Goal: Contribute content

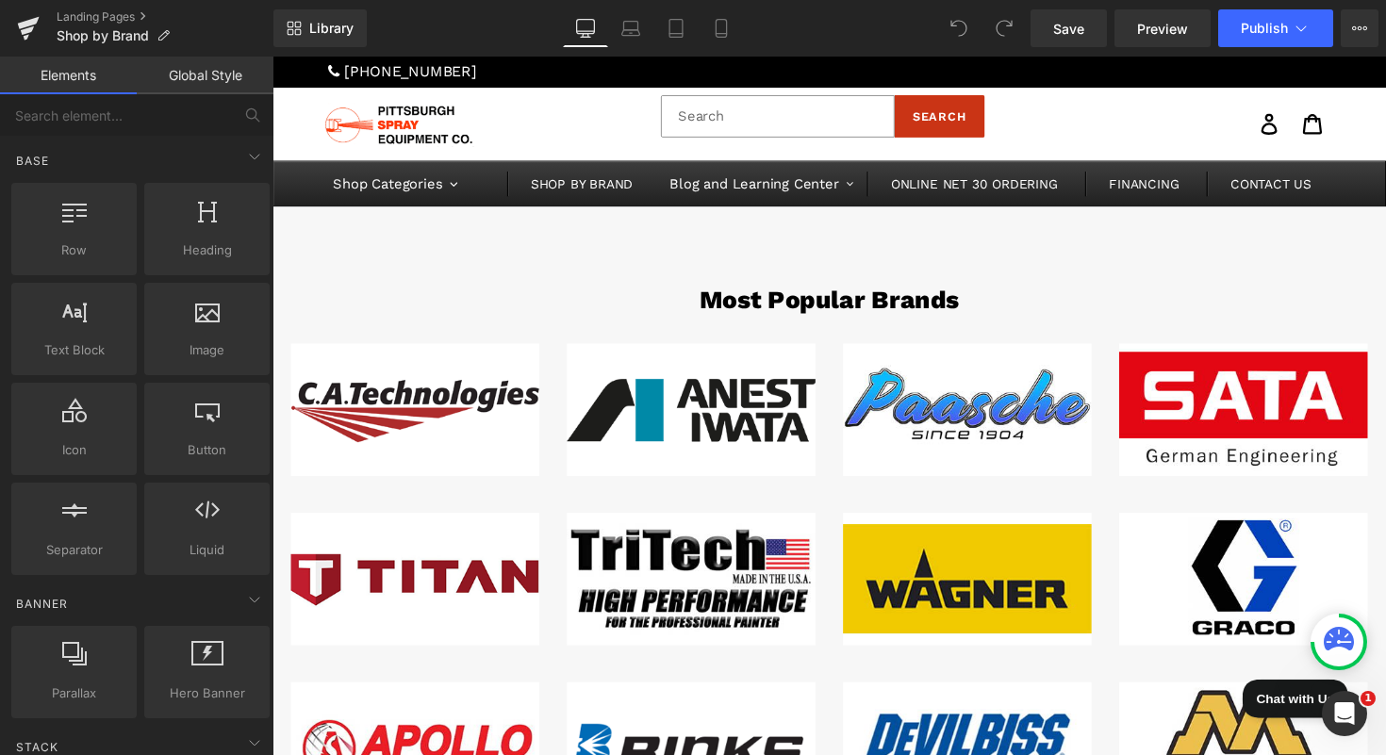
scroll to position [215, 0]
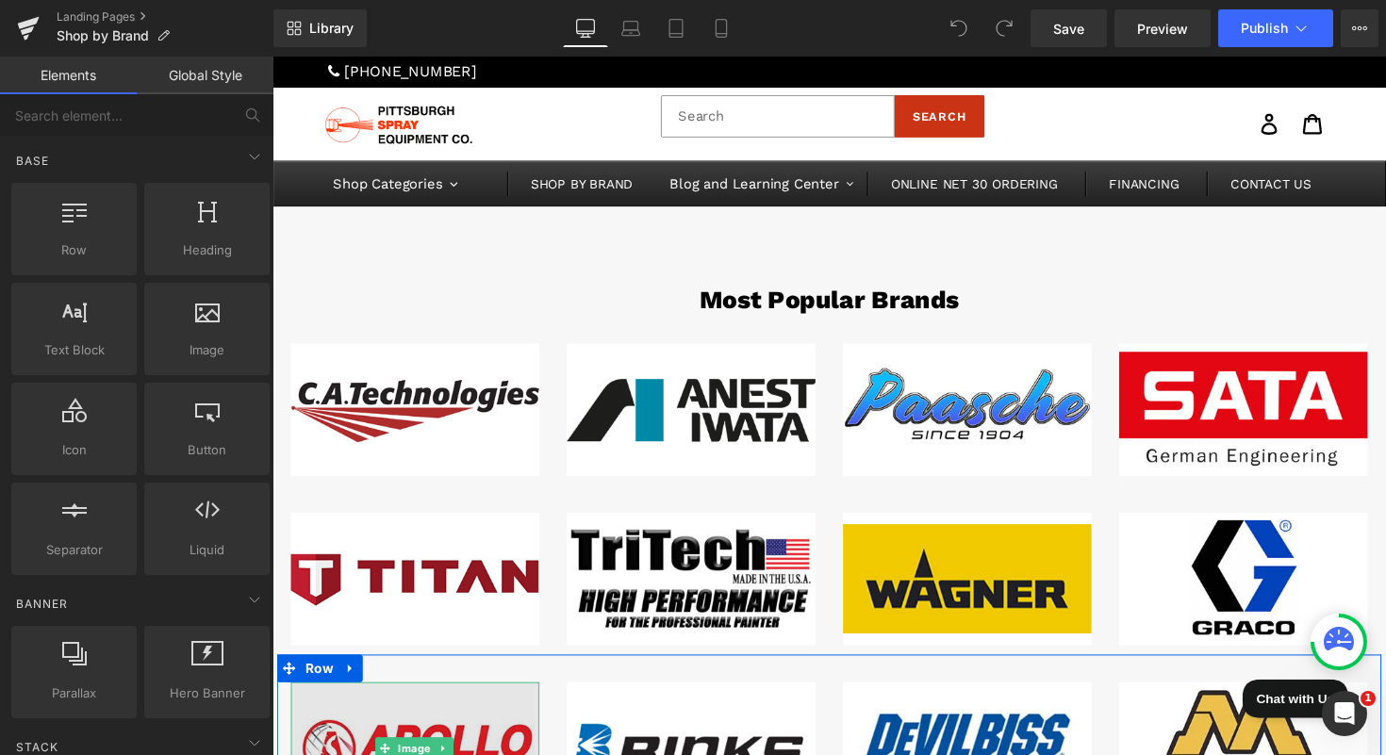
click at [415, 698] on img at bounding box center [418, 766] width 255 height 136
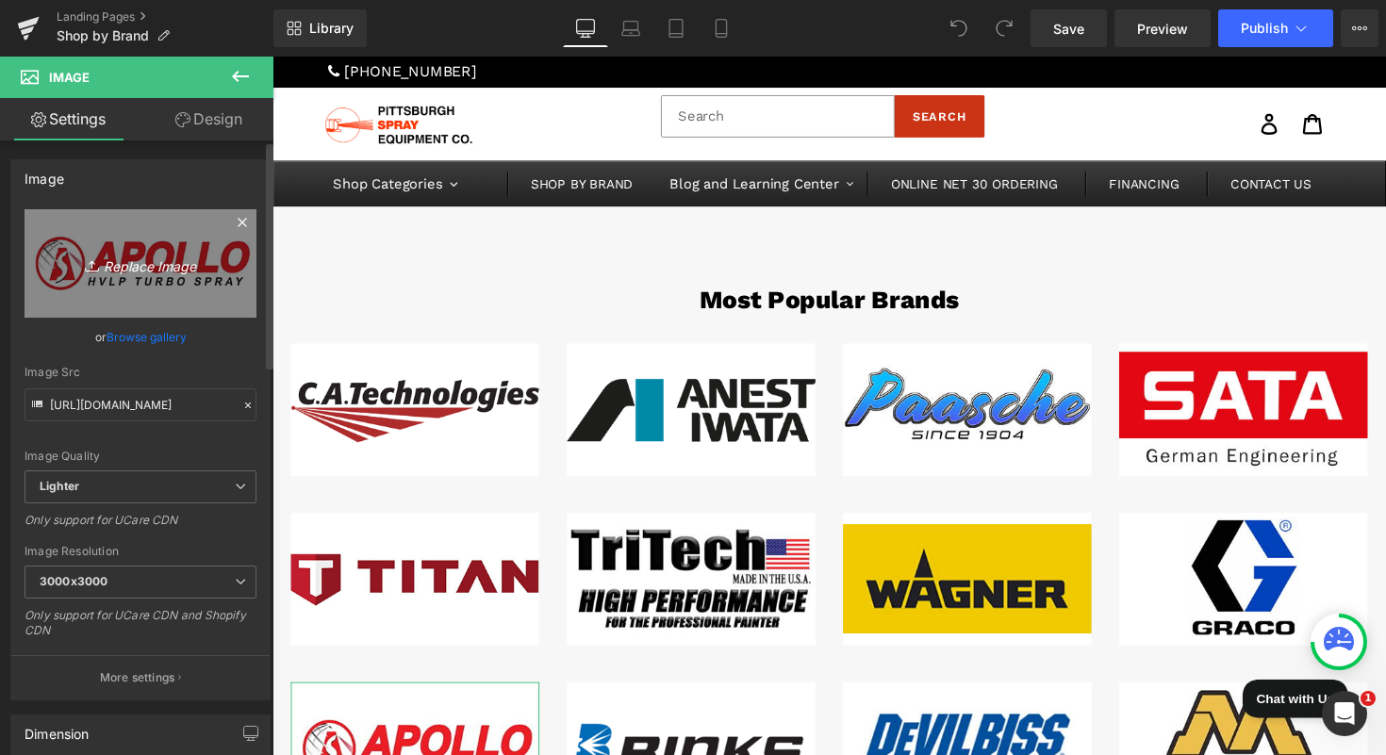
click at [143, 285] on link "Replace Image" at bounding box center [141, 263] width 232 height 108
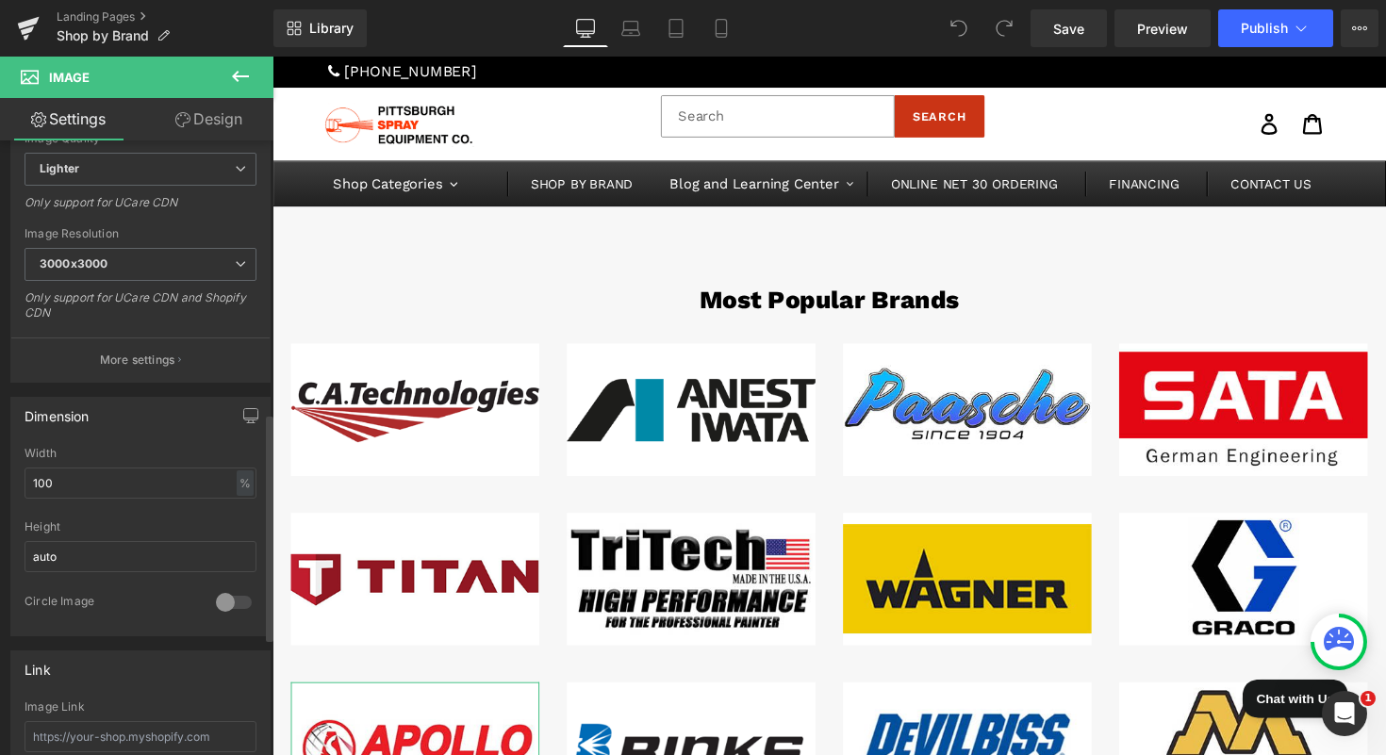
scroll to position [0, 0]
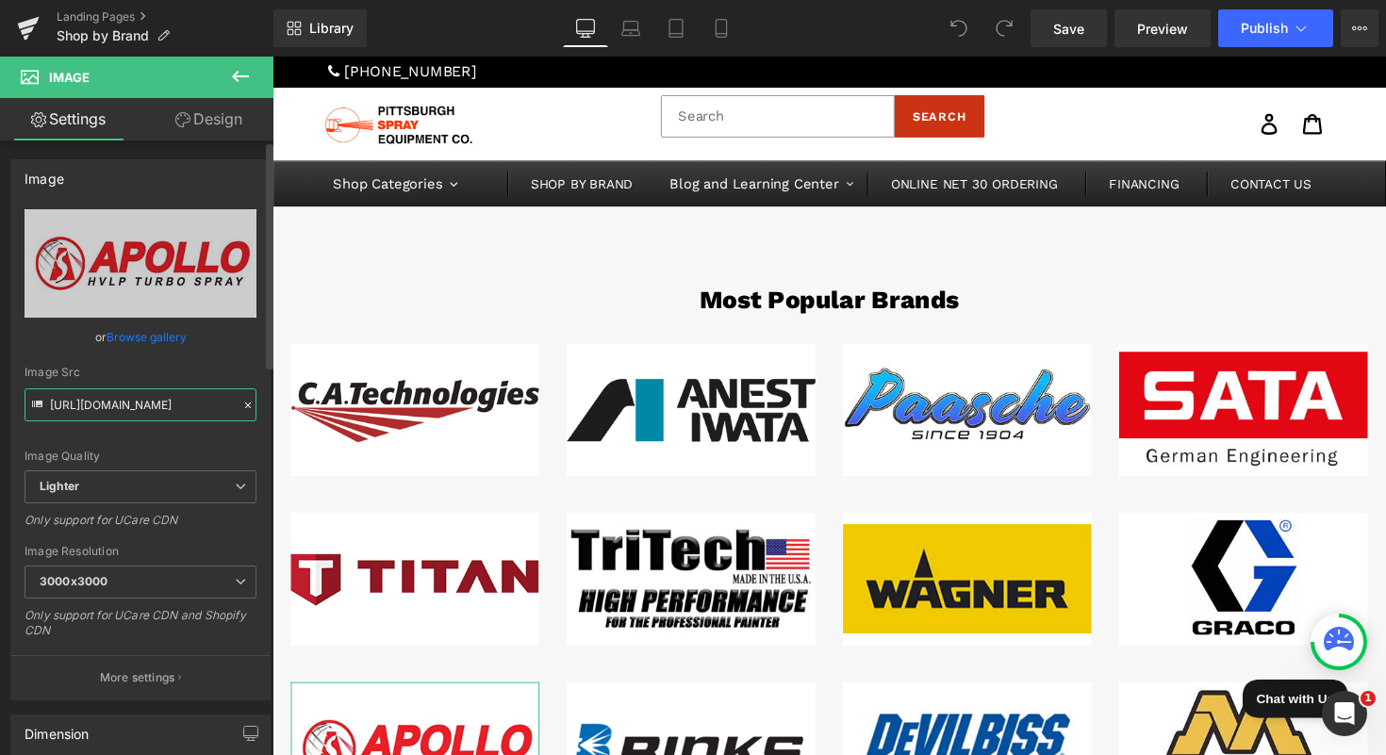
click at [185, 407] on input "[URL][DOMAIN_NAME]" at bounding box center [141, 404] width 232 height 33
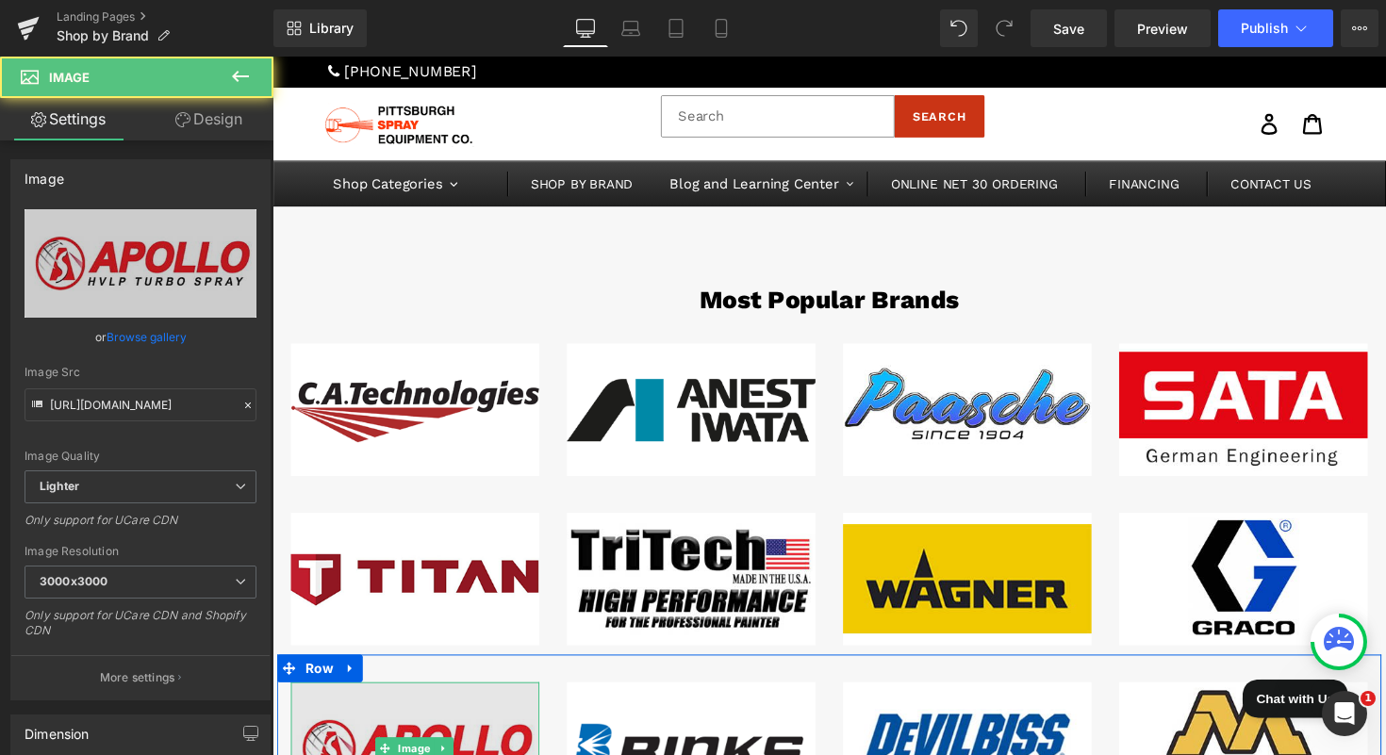
click at [402, 698] on img at bounding box center [418, 766] width 255 height 136
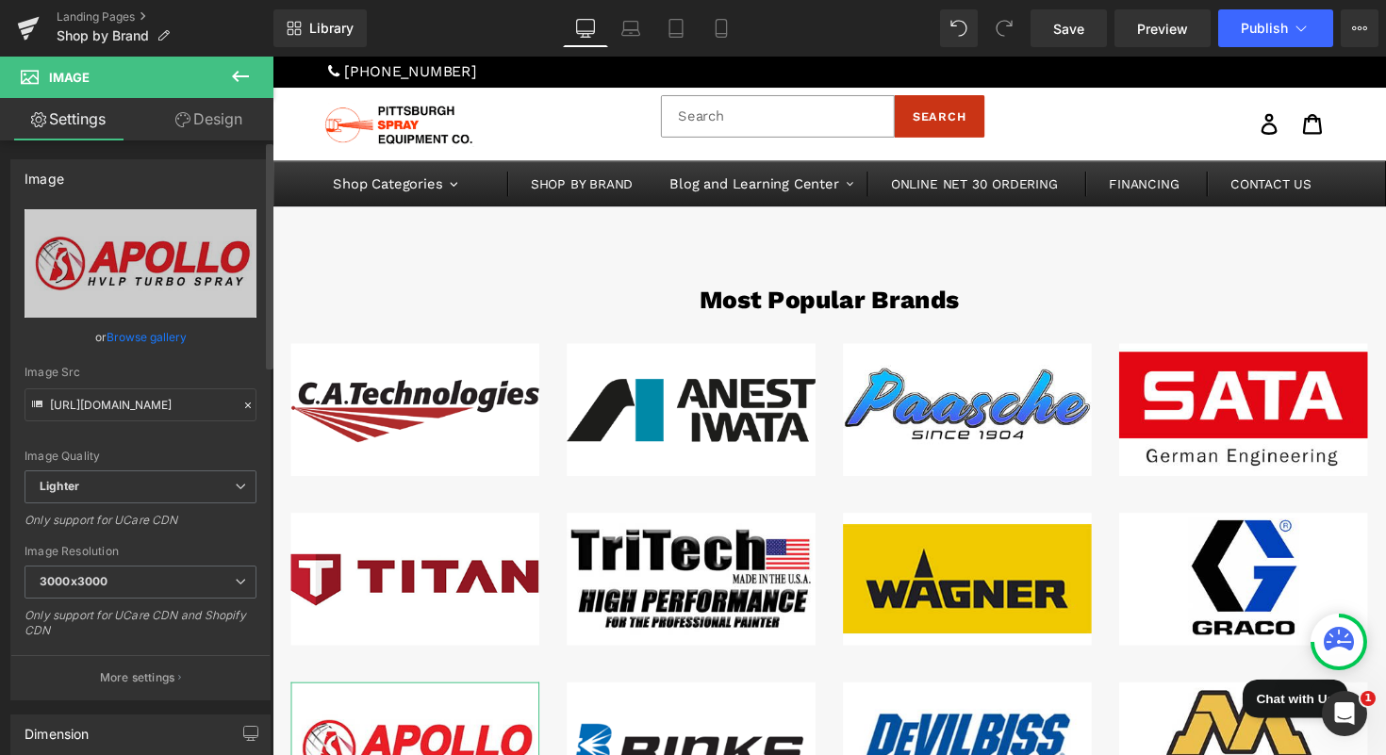
click at [153, 334] on link "Browse gallery" at bounding box center [147, 337] width 80 height 33
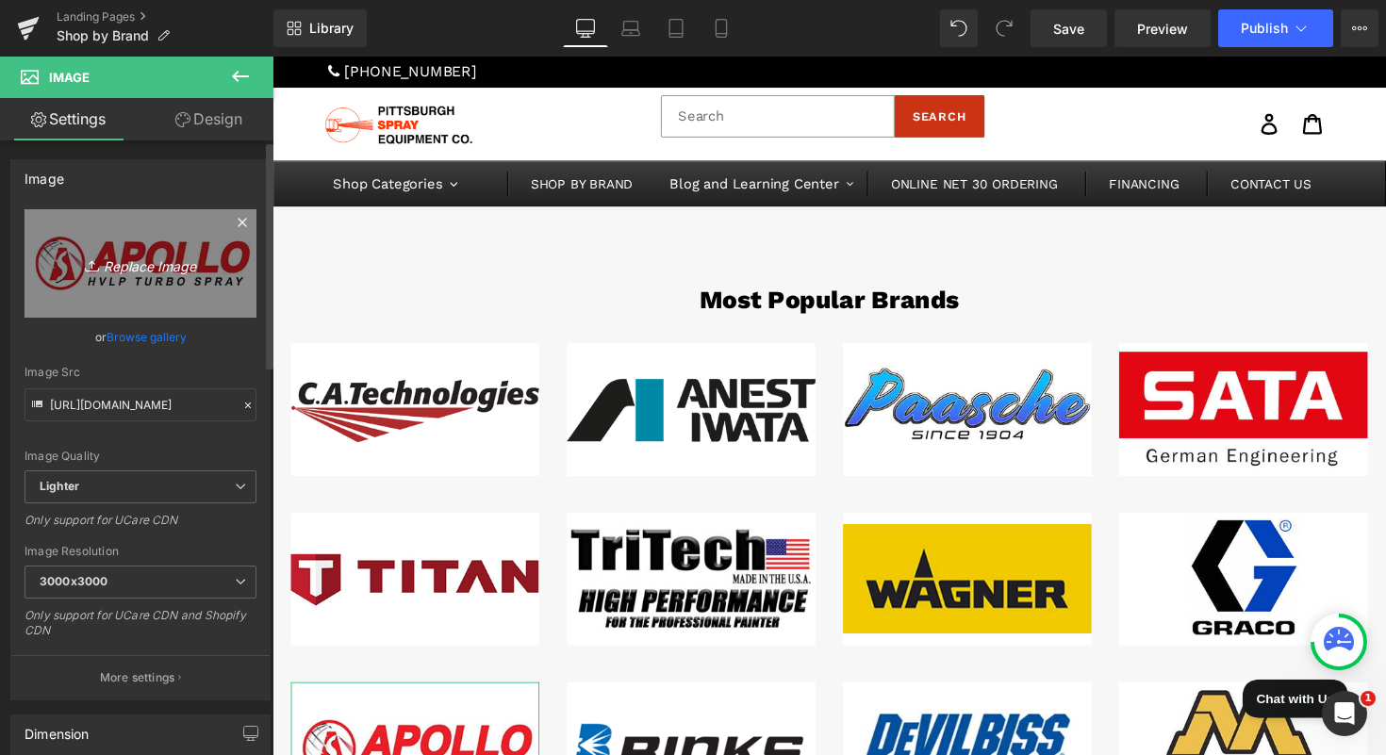
click at [141, 274] on icon "Replace Image" at bounding box center [140, 264] width 151 height 24
type input "C:\fakepath\apollonew.png"
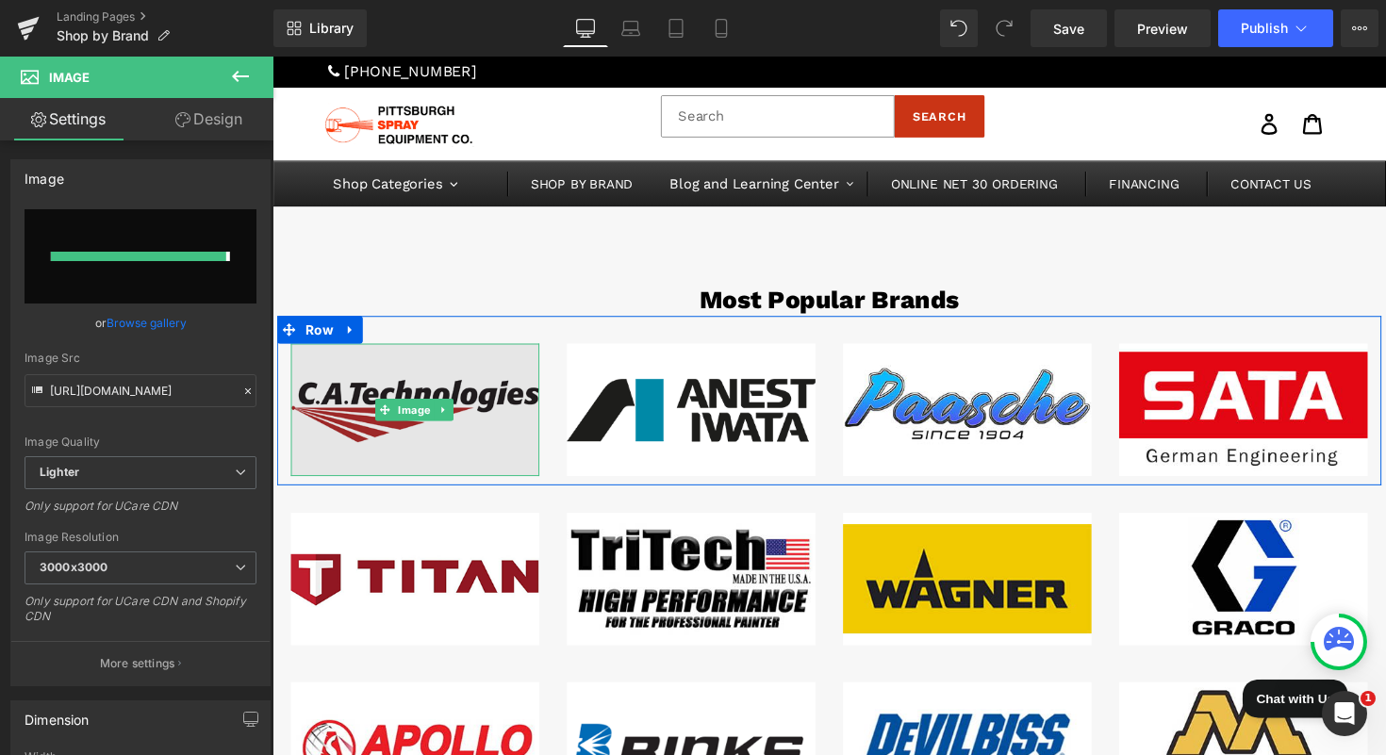
type input "[URL][DOMAIN_NAME]"
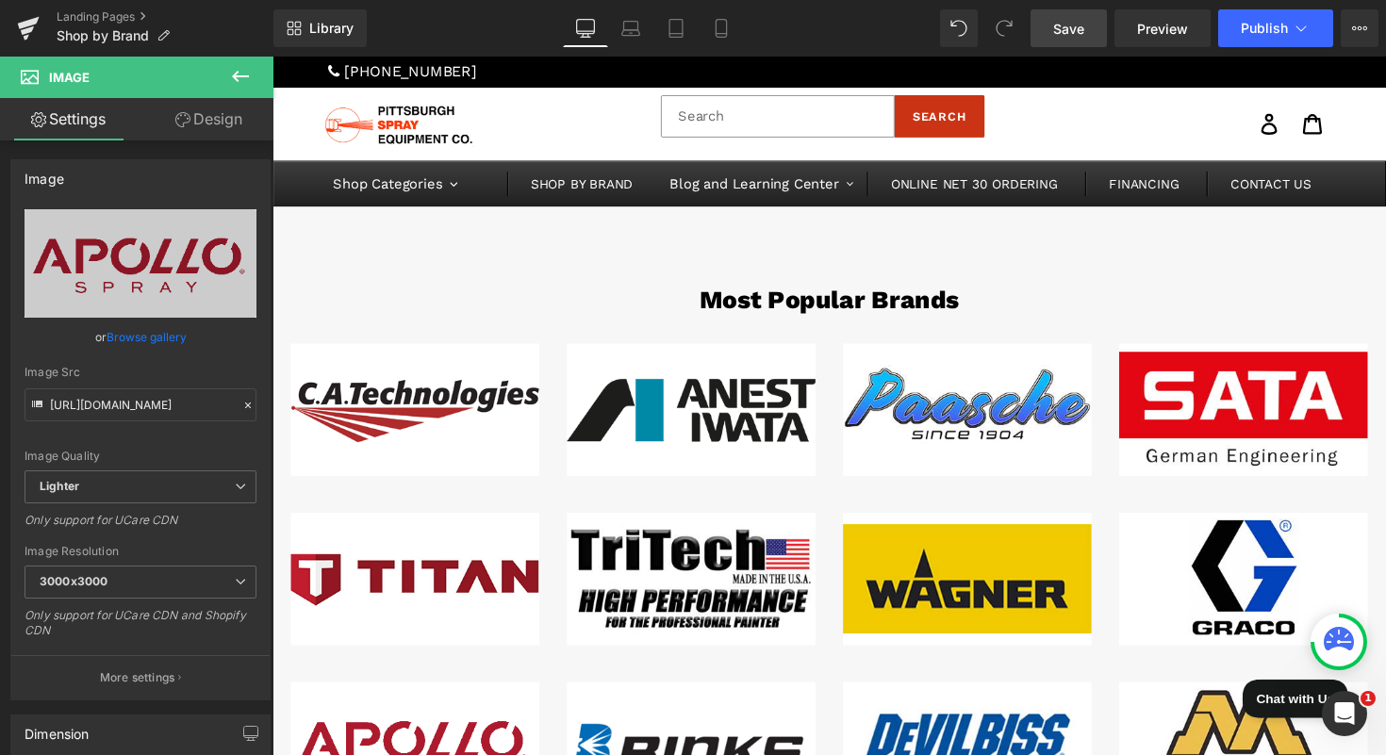
click at [1076, 25] on span "Save" at bounding box center [1068, 29] width 31 height 20
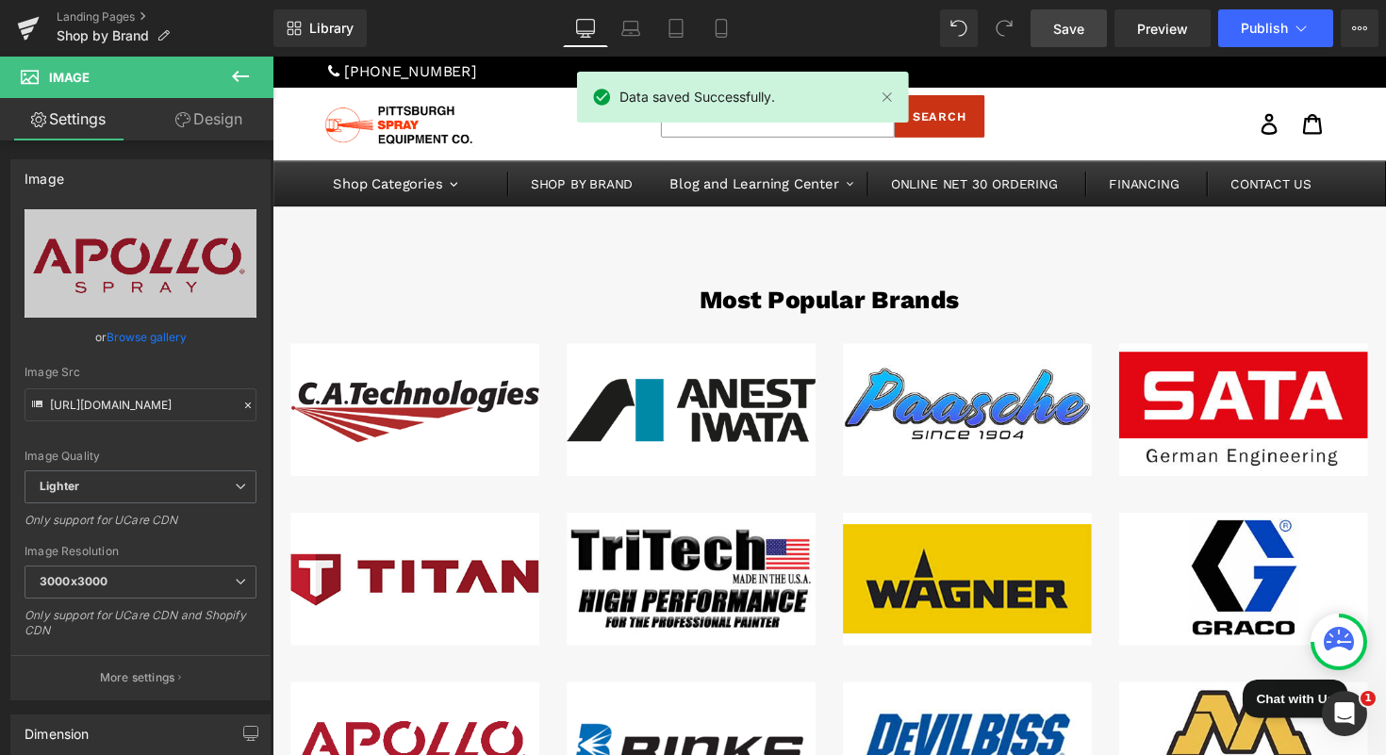
scroll to position [76, 0]
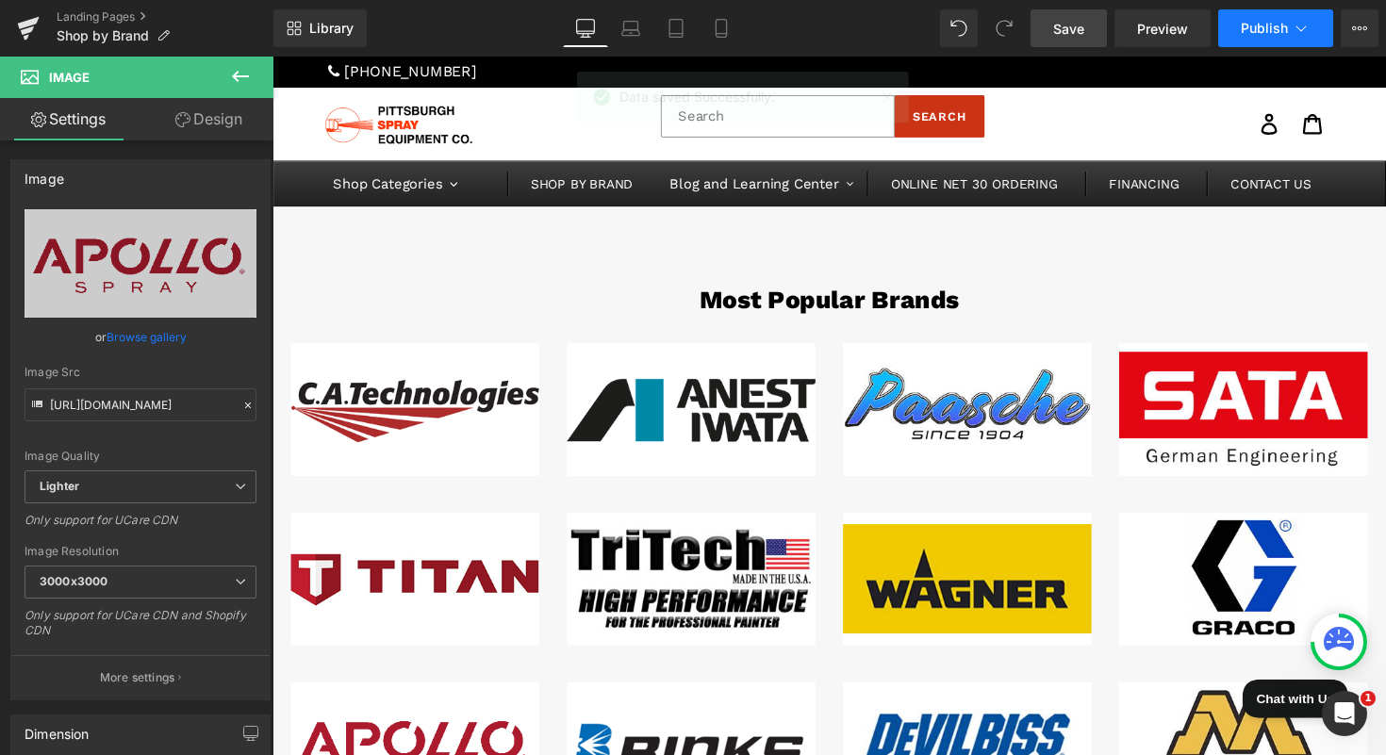
click at [1245, 30] on span "Publish" at bounding box center [1264, 28] width 47 height 15
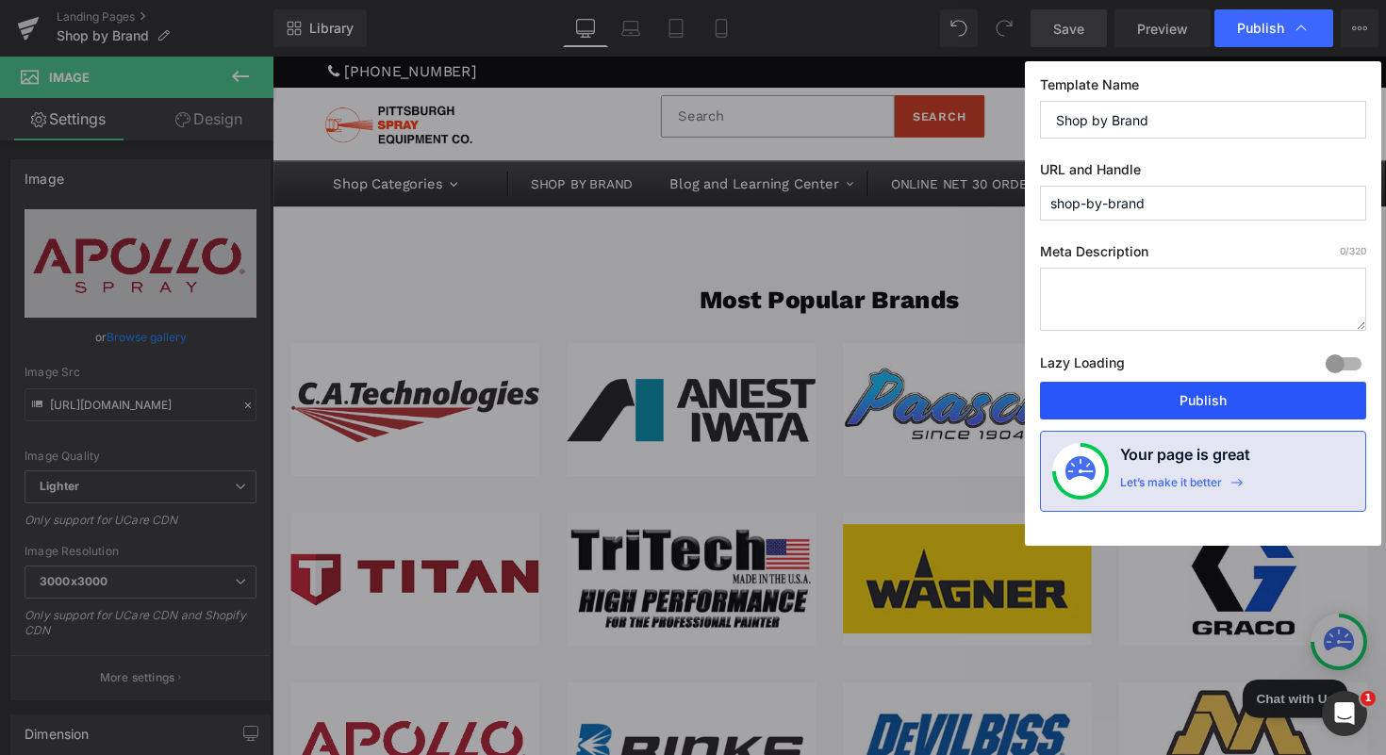
click at [1188, 391] on button "Publish" at bounding box center [1203, 401] width 326 height 38
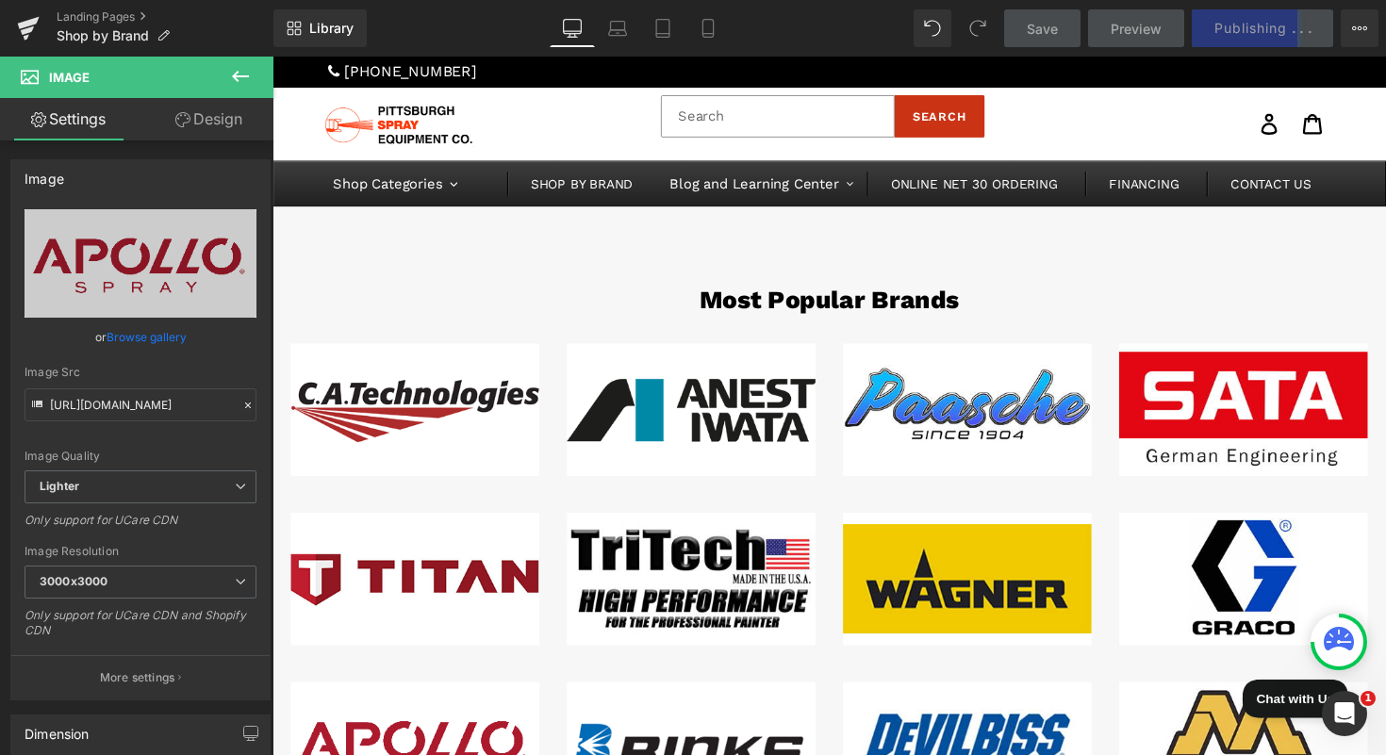
scroll to position [739, 0]
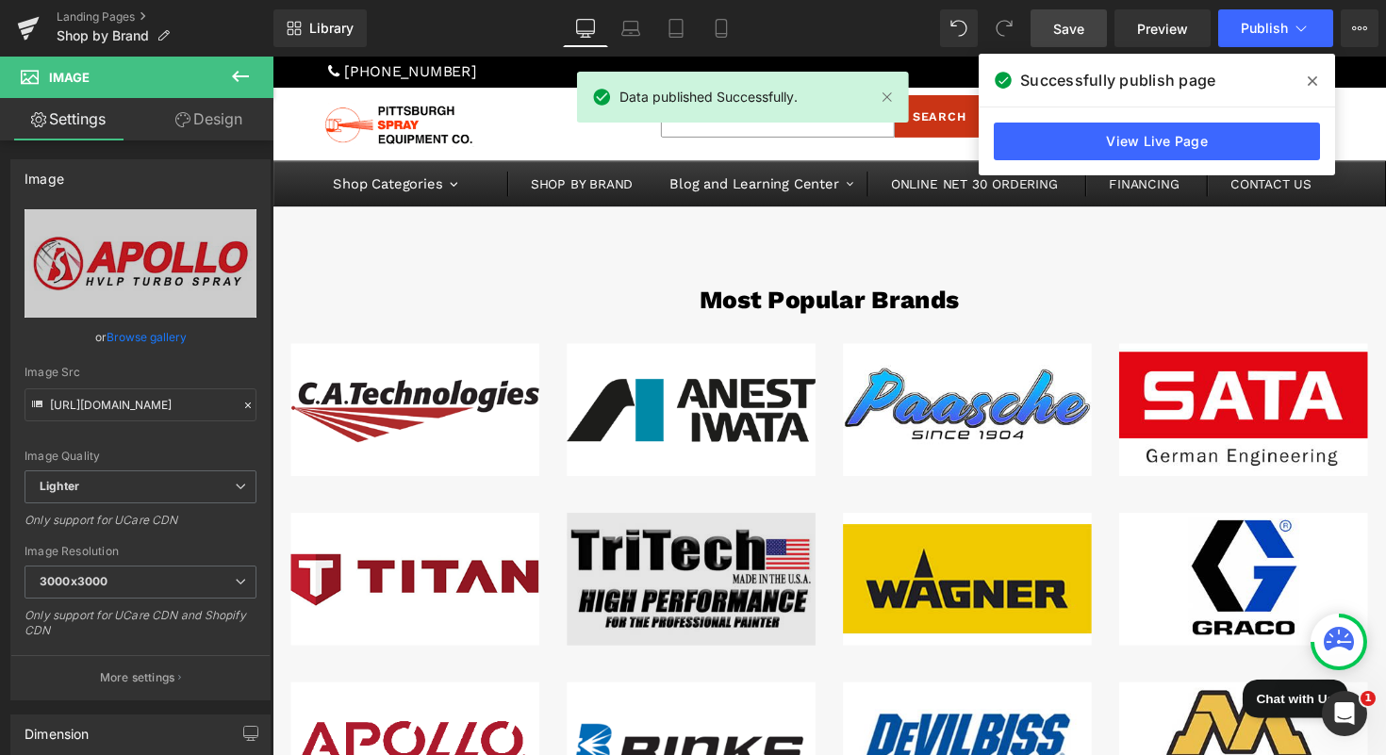
scroll to position [819, 0]
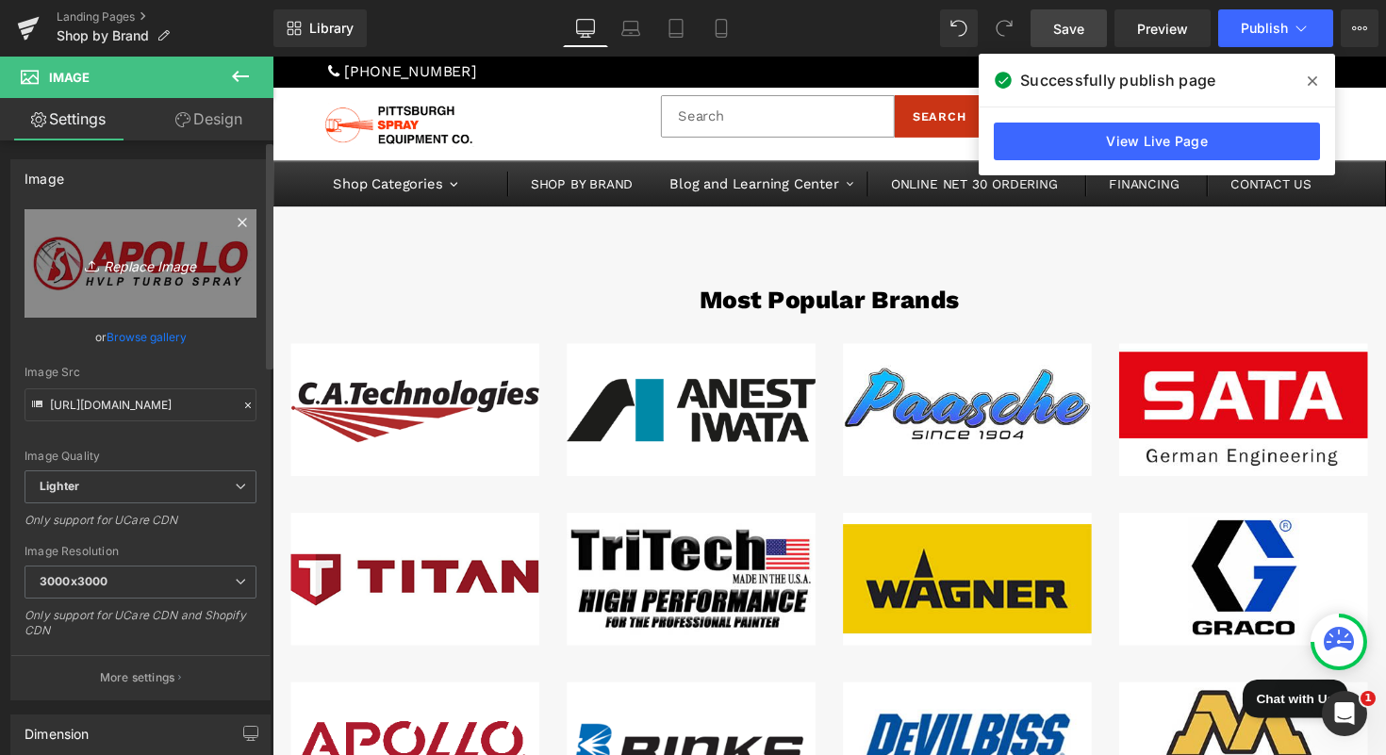
click at [156, 246] on link "Replace Image" at bounding box center [141, 263] width 232 height 108
type input "C:\fakepath\apollonew.png"
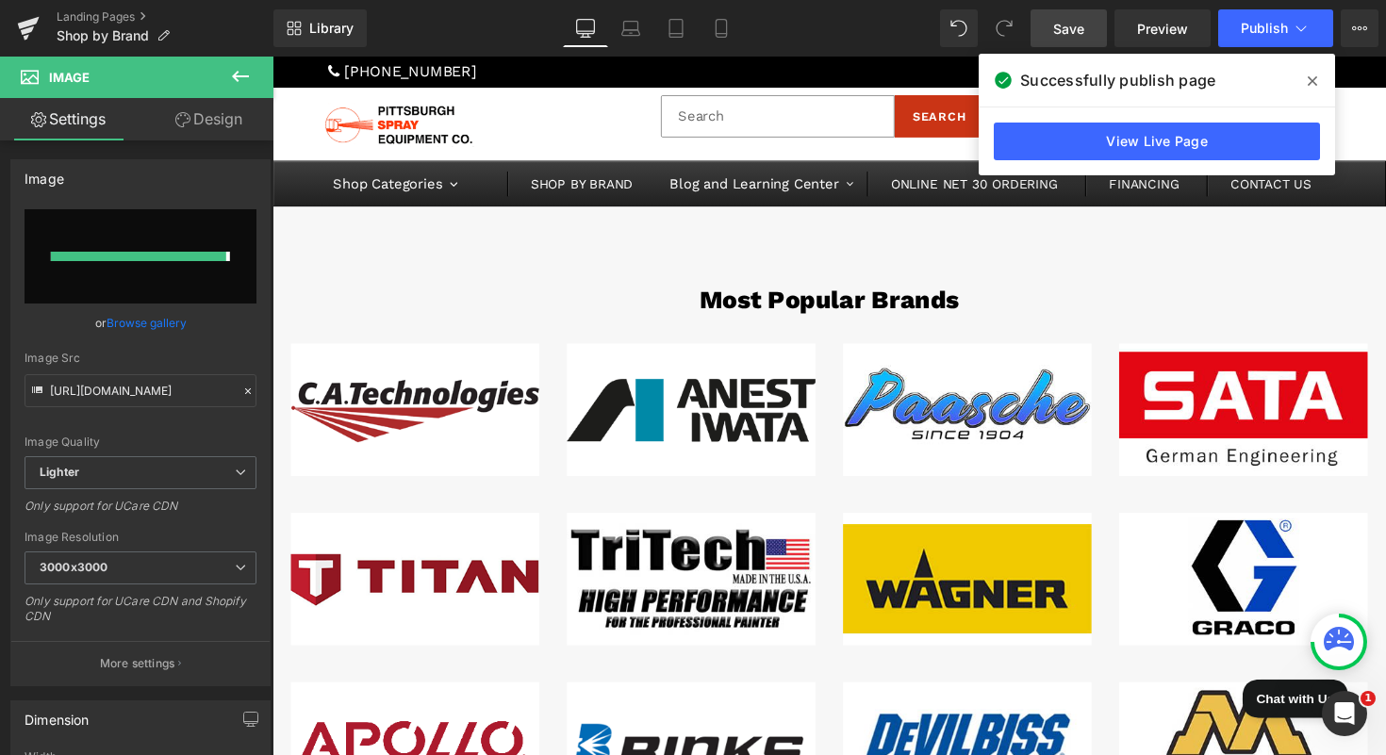
type input "[URL][DOMAIN_NAME]"
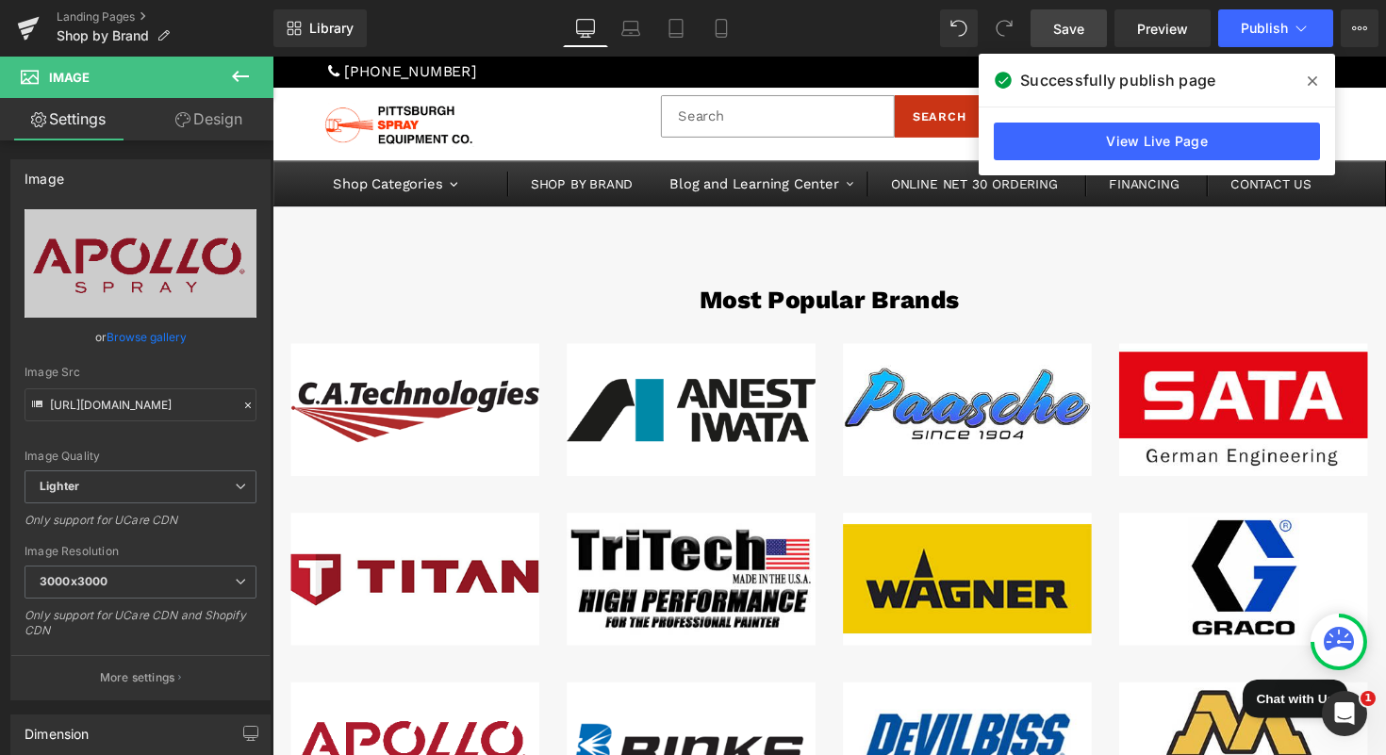
click at [1068, 26] on span "Save" at bounding box center [1068, 29] width 31 height 20
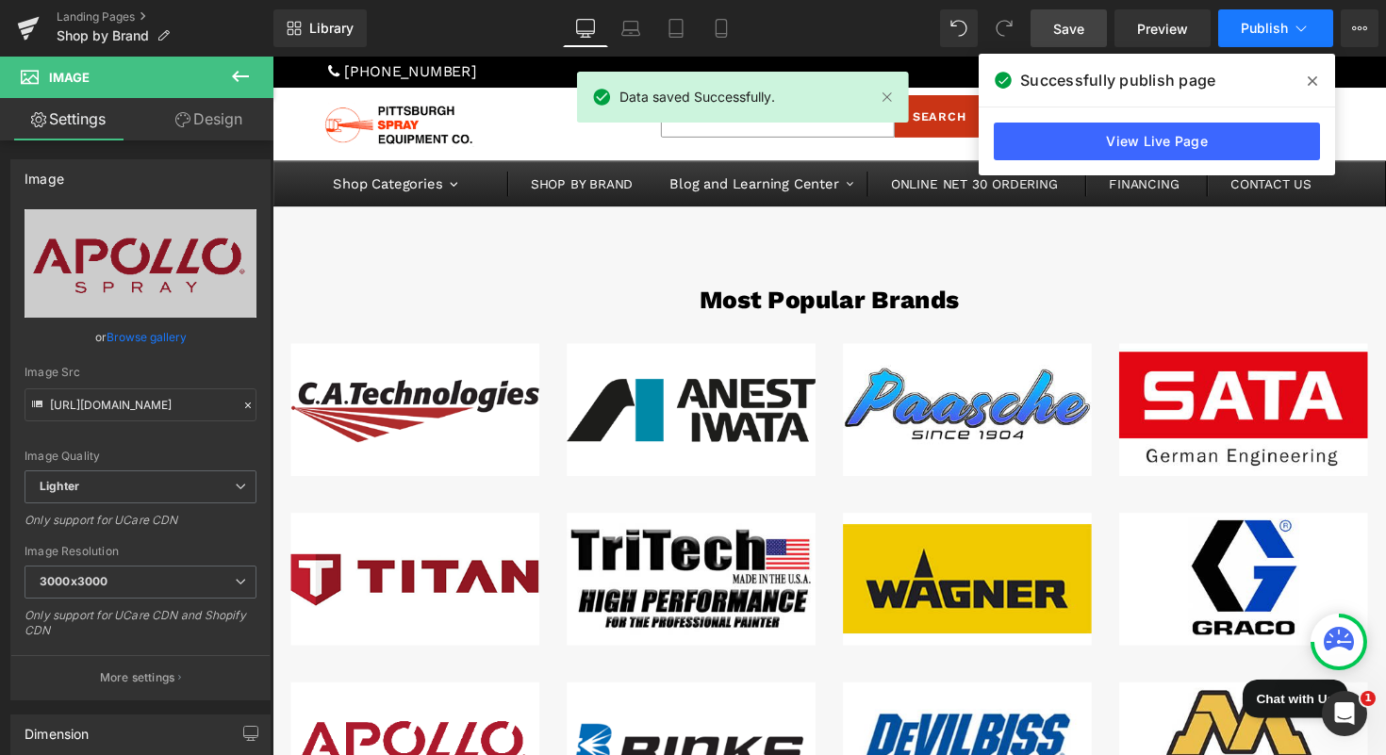
click at [1261, 46] on button "Publish" at bounding box center [1275, 28] width 115 height 38
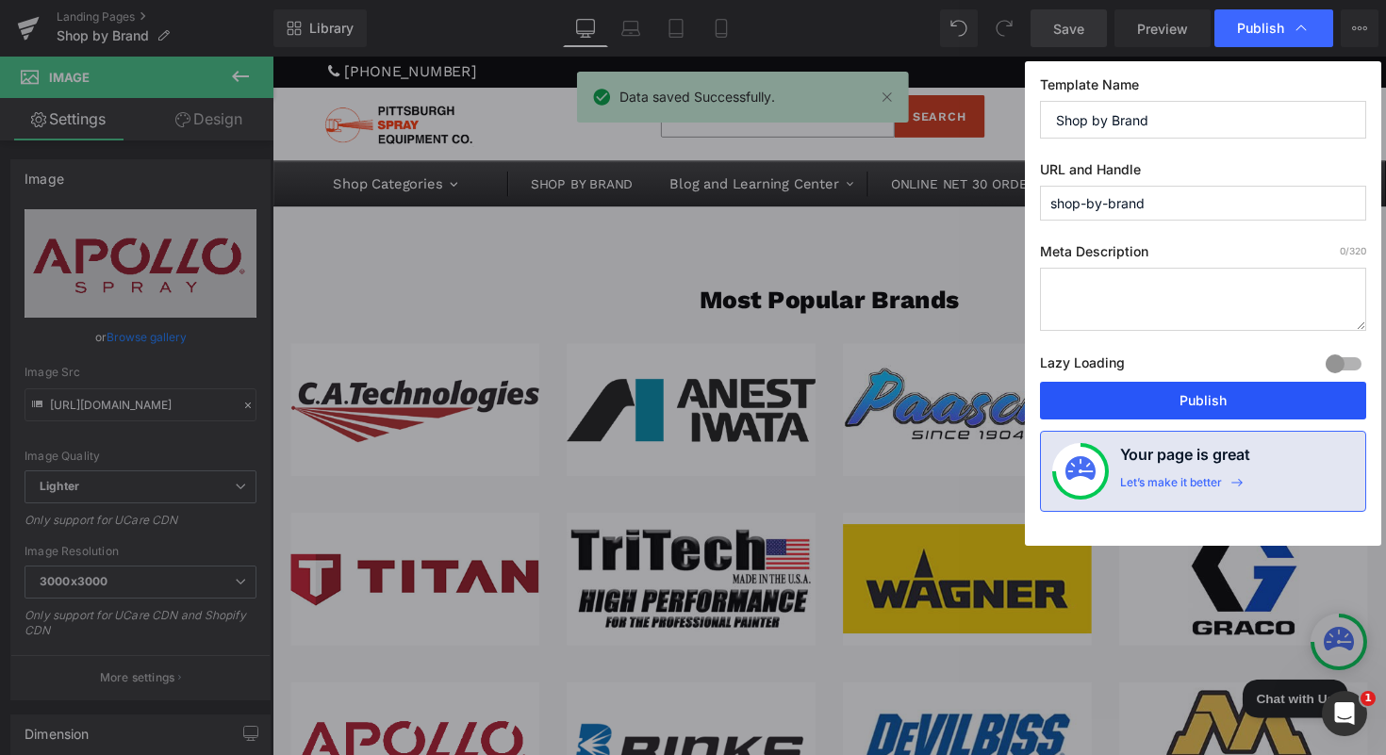
click at [1141, 392] on button "Publish" at bounding box center [1203, 401] width 326 height 38
